Goal: Task Accomplishment & Management: Manage account settings

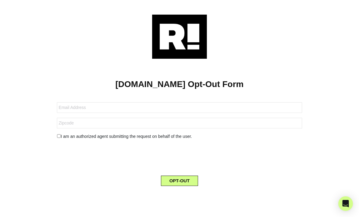
click at [179, 180] on button "OPT-OUT" at bounding box center [179, 181] width 37 height 10
click at [182, 178] on button "OPT-OUT" at bounding box center [179, 181] width 37 height 10
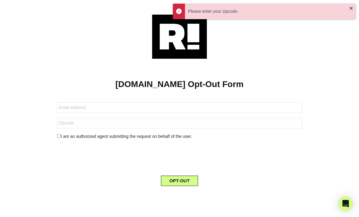
click at [177, 176] on button "OPT-OUT" at bounding box center [179, 181] width 37 height 10
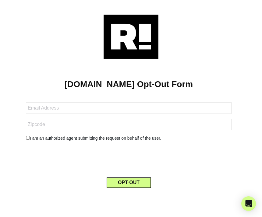
scroll to position [19, 0]
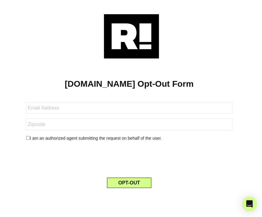
click at [128, 178] on button "OPT-OUT" at bounding box center [129, 183] width 44 height 10
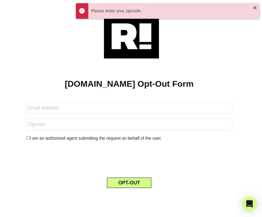
click at [80, 14] on div "Please enter your zipcode." at bounding box center [167, 12] width 183 height 16
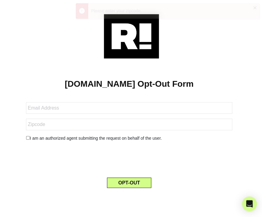
click at [79, 18] on div "Please enter your zipcode." at bounding box center [167, 12] width 183 height 16
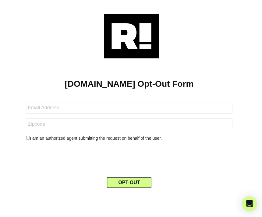
click at [135, 178] on button "OPT-OUT" at bounding box center [129, 183] width 44 height 10
click at [129, 178] on button "OPT-OUT" at bounding box center [129, 183] width 44 height 10
click at [247, 201] on icon "Open Intercom Messenger" at bounding box center [248, 203] width 6 height 7
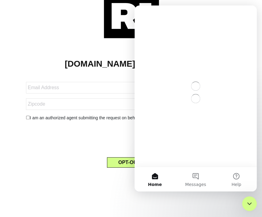
scroll to position [0, 0]
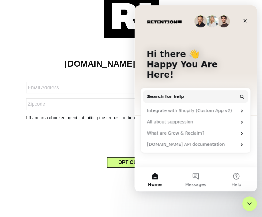
click at [248, 206] on icon "Close Intercom Messenger" at bounding box center [248, 203] width 7 height 7
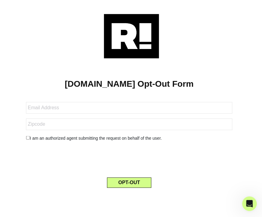
click at [136, 79] on h1 "[DOMAIN_NAME] Opt-Out Form" at bounding box center [128, 84] width 239 height 10
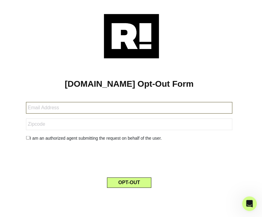
click at [41, 102] on input "text" at bounding box center [129, 108] width 206 height 12
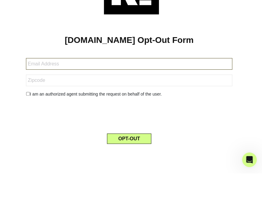
type input "🇺🇸"
